Goal: Use online tool/utility: Utilize a website feature to perform a specific function

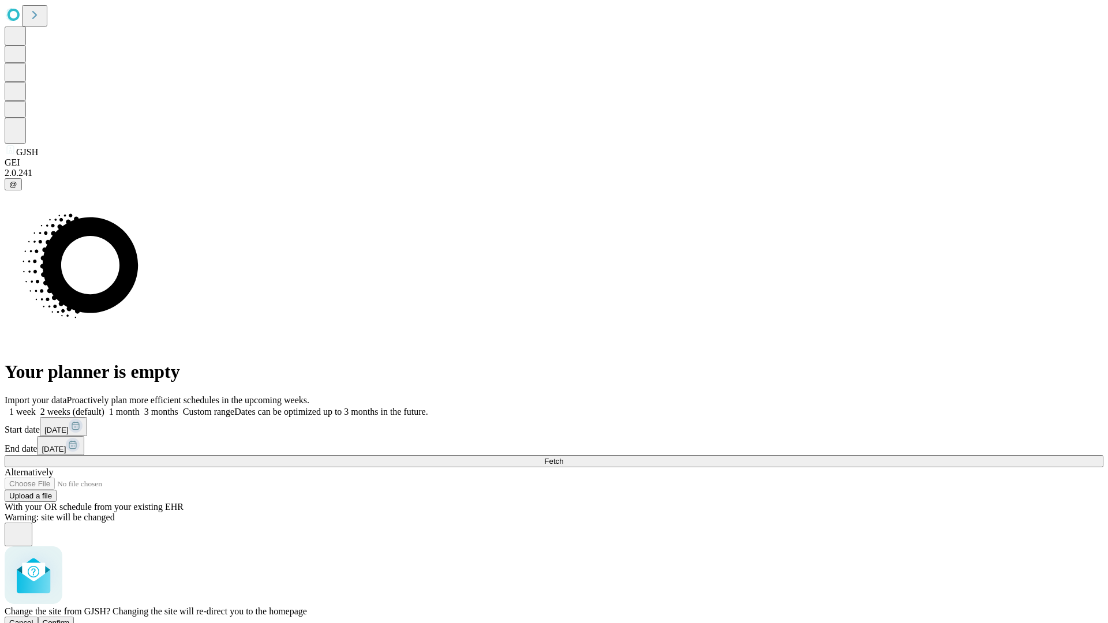
click at [70, 619] on span "Confirm" at bounding box center [56, 623] width 27 height 9
click at [36, 407] on label "1 week" at bounding box center [20, 412] width 31 height 10
click at [563, 457] on span "Fetch" at bounding box center [553, 461] width 19 height 9
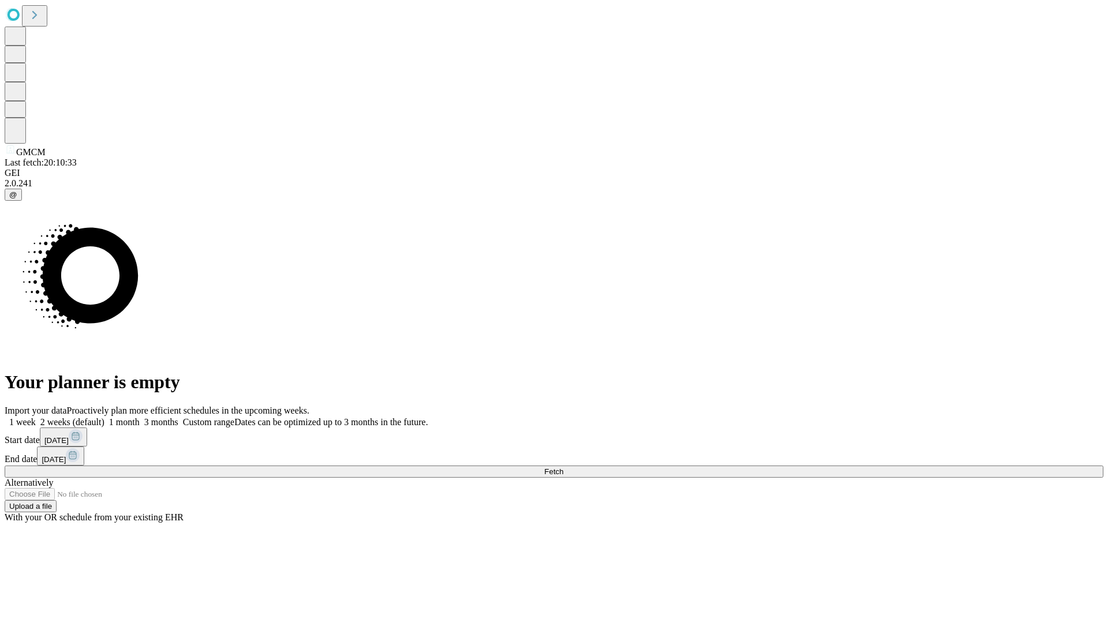
click at [36, 417] on label "1 week" at bounding box center [20, 422] width 31 height 10
click at [563, 467] on span "Fetch" at bounding box center [553, 471] width 19 height 9
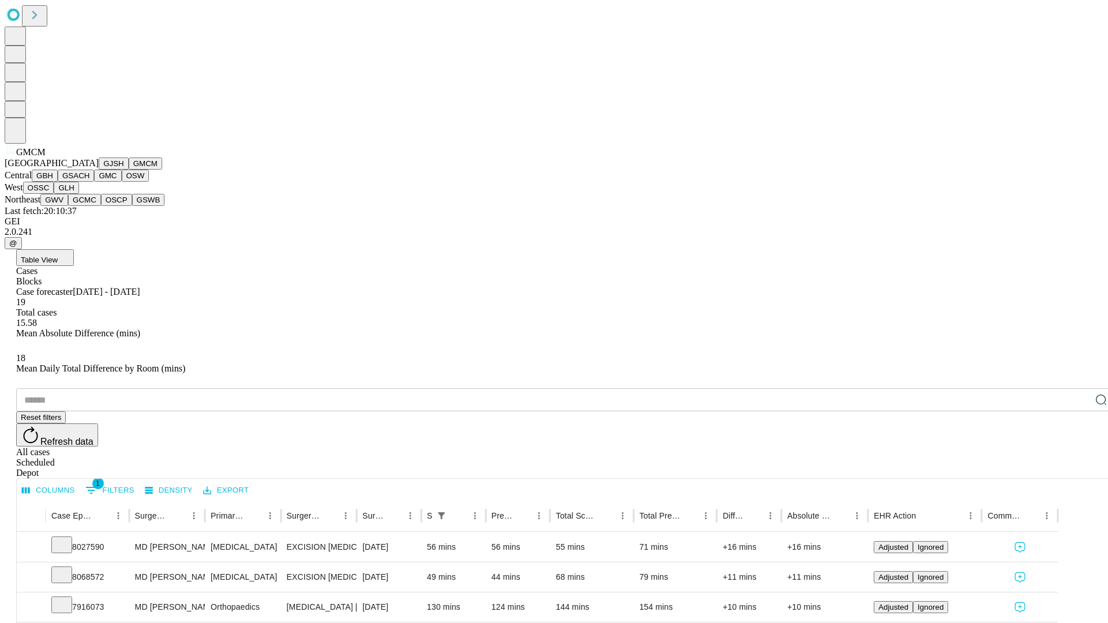
click at [58, 182] on button "GBH" at bounding box center [45, 176] width 26 height 12
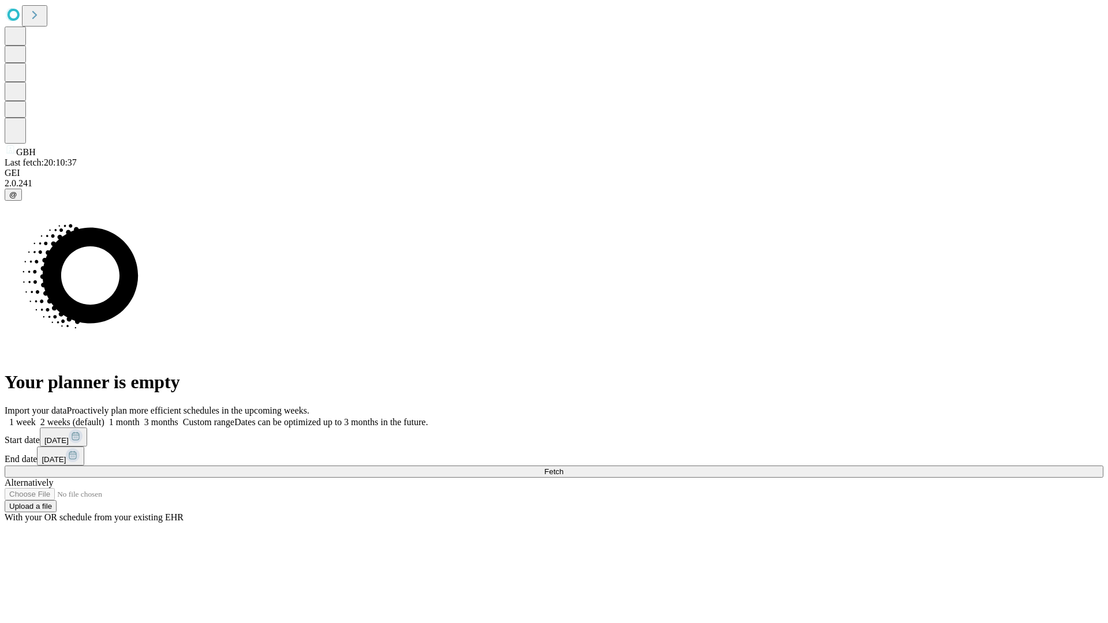
click at [36, 417] on label "1 week" at bounding box center [20, 422] width 31 height 10
click at [563, 467] on span "Fetch" at bounding box center [553, 471] width 19 height 9
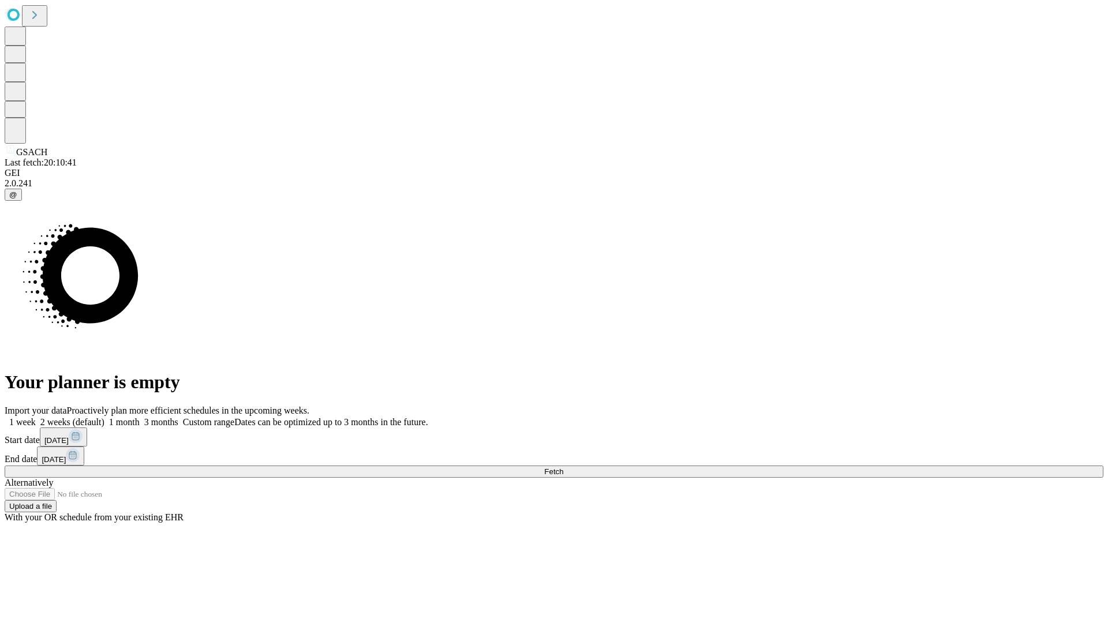
click at [563, 467] on span "Fetch" at bounding box center [553, 471] width 19 height 9
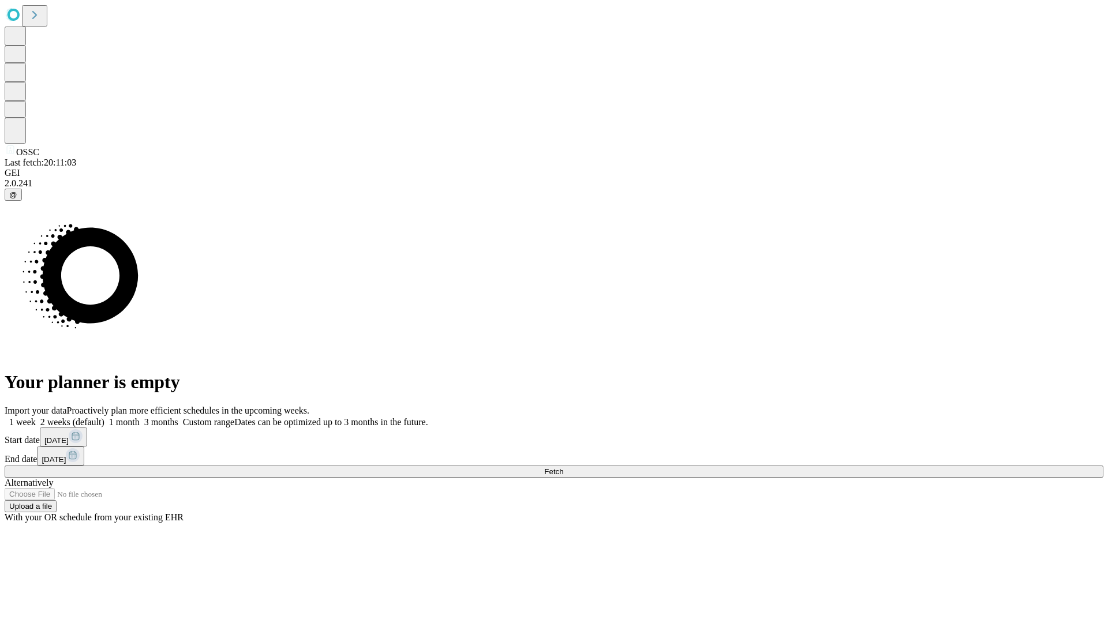
click at [36, 417] on label "1 week" at bounding box center [20, 422] width 31 height 10
click at [563, 467] on span "Fetch" at bounding box center [553, 471] width 19 height 9
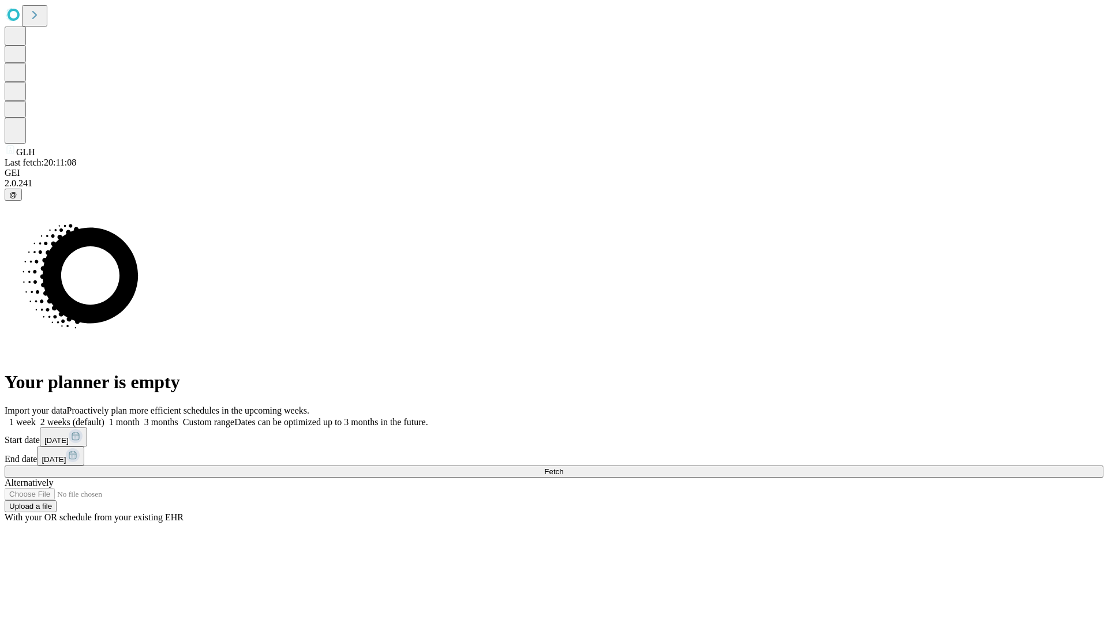
click at [36, 417] on label "1 week" at bounding box center [20, 422] width 31 height 10
click at [563, 467] on span "Fetch" at bounding box center [553, 471] width 19 height 9
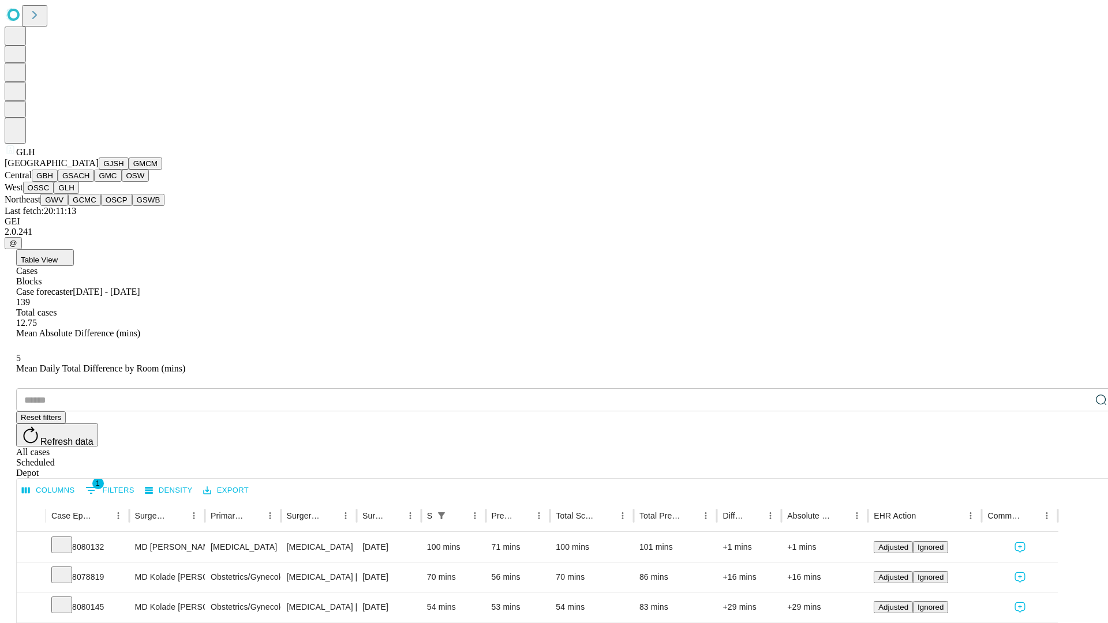
click at [68, 206] on button "GWV" at bounding box center [54, 200] width 28 height 12
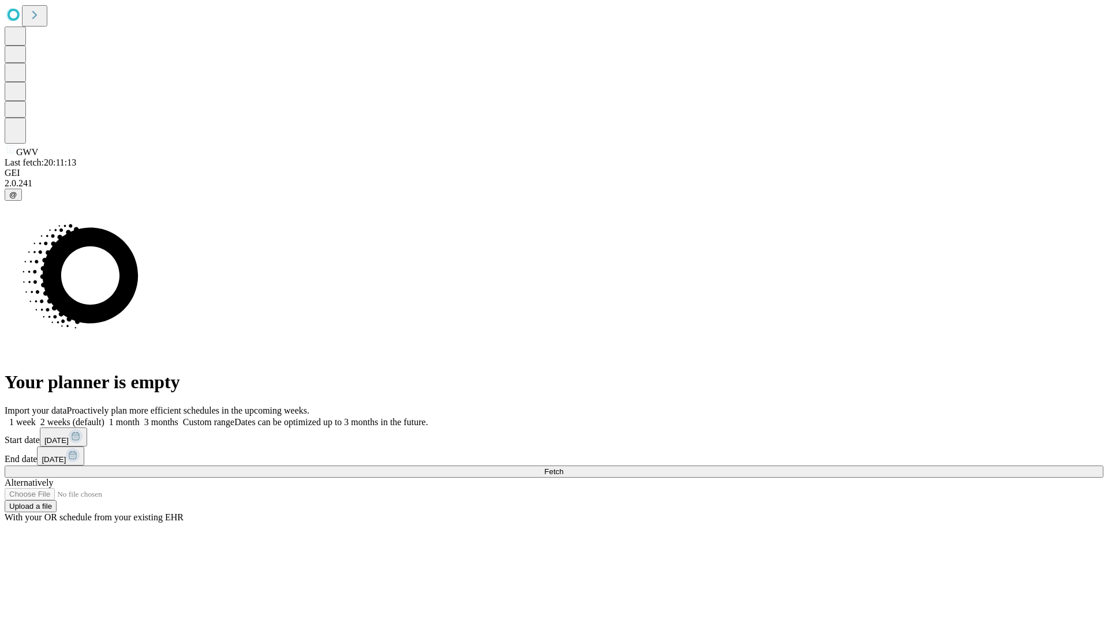
click at [36, 417] on label "1 week" at bounding box center [20, 422] width 31 height 10
click at [563, 467] on span "Fetch" at bounding box center [553, 471] width 19 height 9
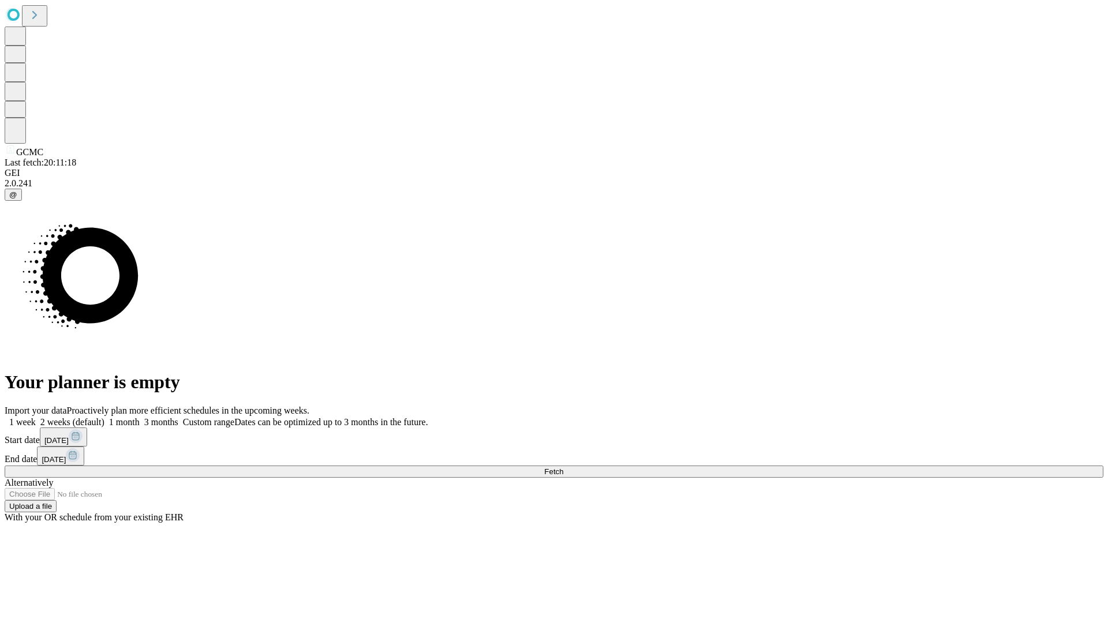
click at [563, 467] on span "Fetch" at bounding box center [553, 471] width 19 height 9
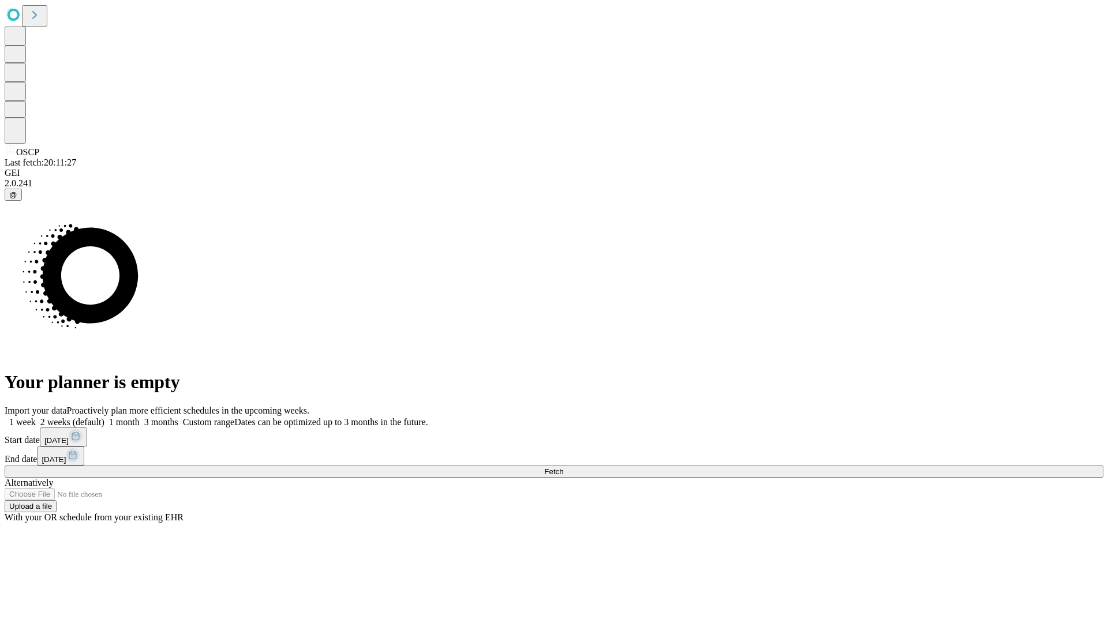
click at [36, 417] on label "1 week" at bounding box center [20, 422] width 31 height 10
click at [563, 467] on span "Fetch" at bounding box center [553, 471] width 19 height 9
